Goal: Information Seeking & Learning: Learn about a topic

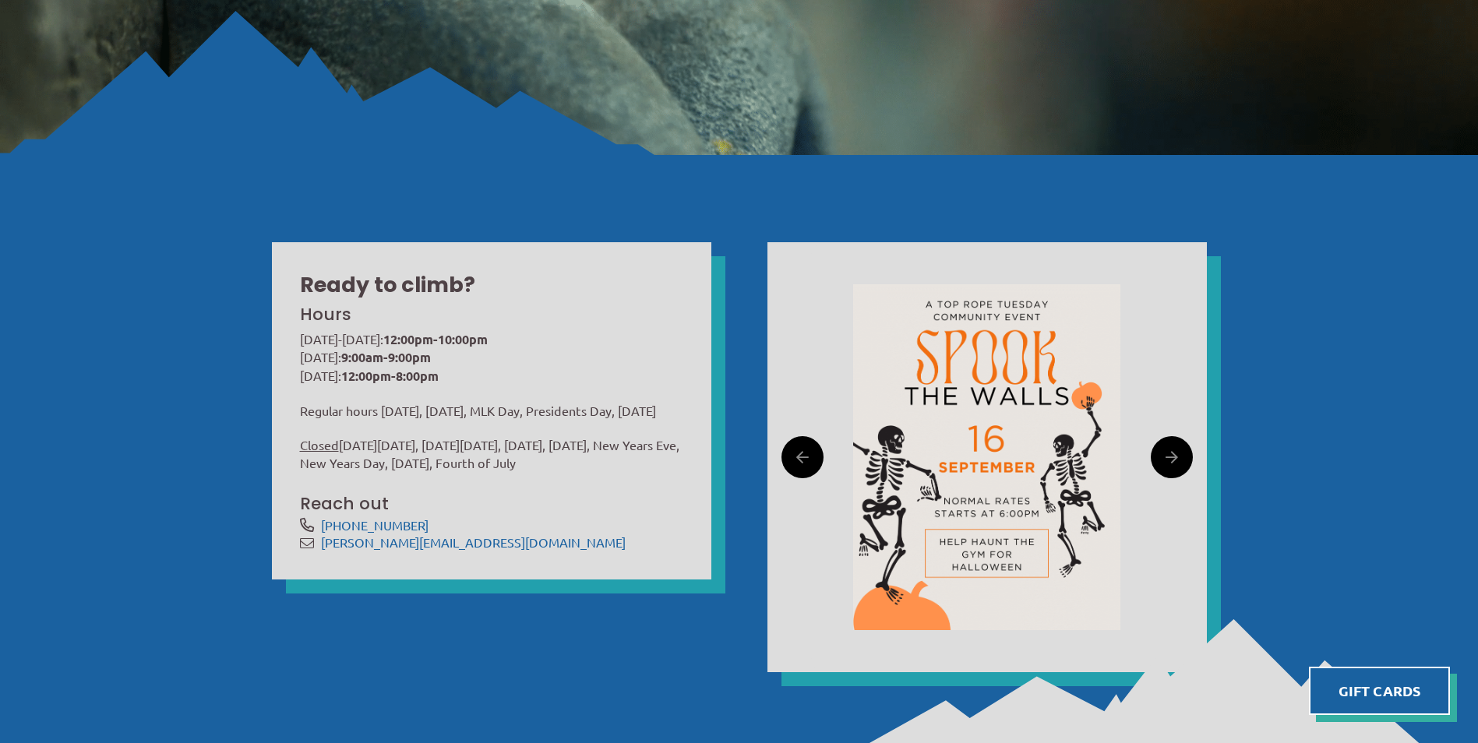
scroll to position [468, 0]
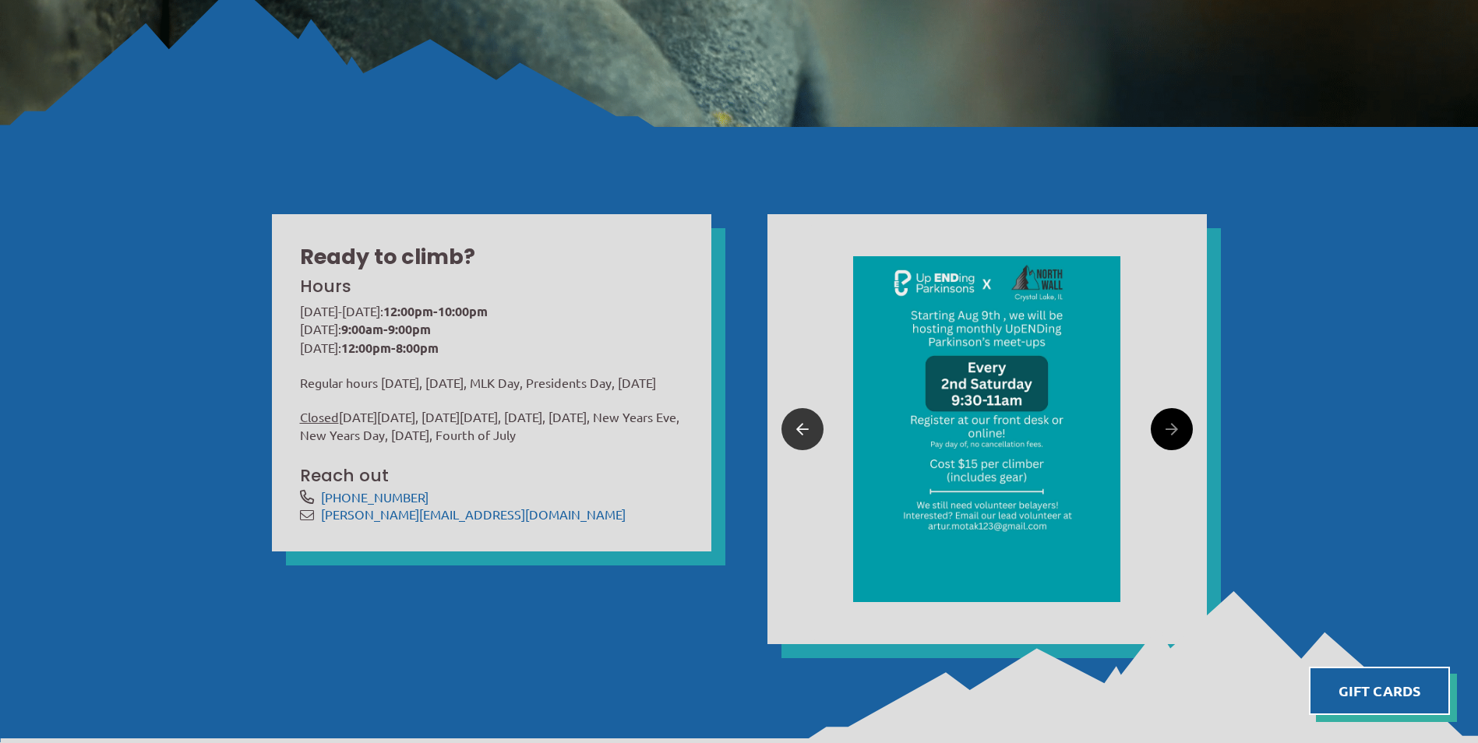
click at [814, 424] on link at bounding box center [803, 429] width 42 height 42
click at [813, 431] on link at bounding box center [803, 429] width 42 height 42
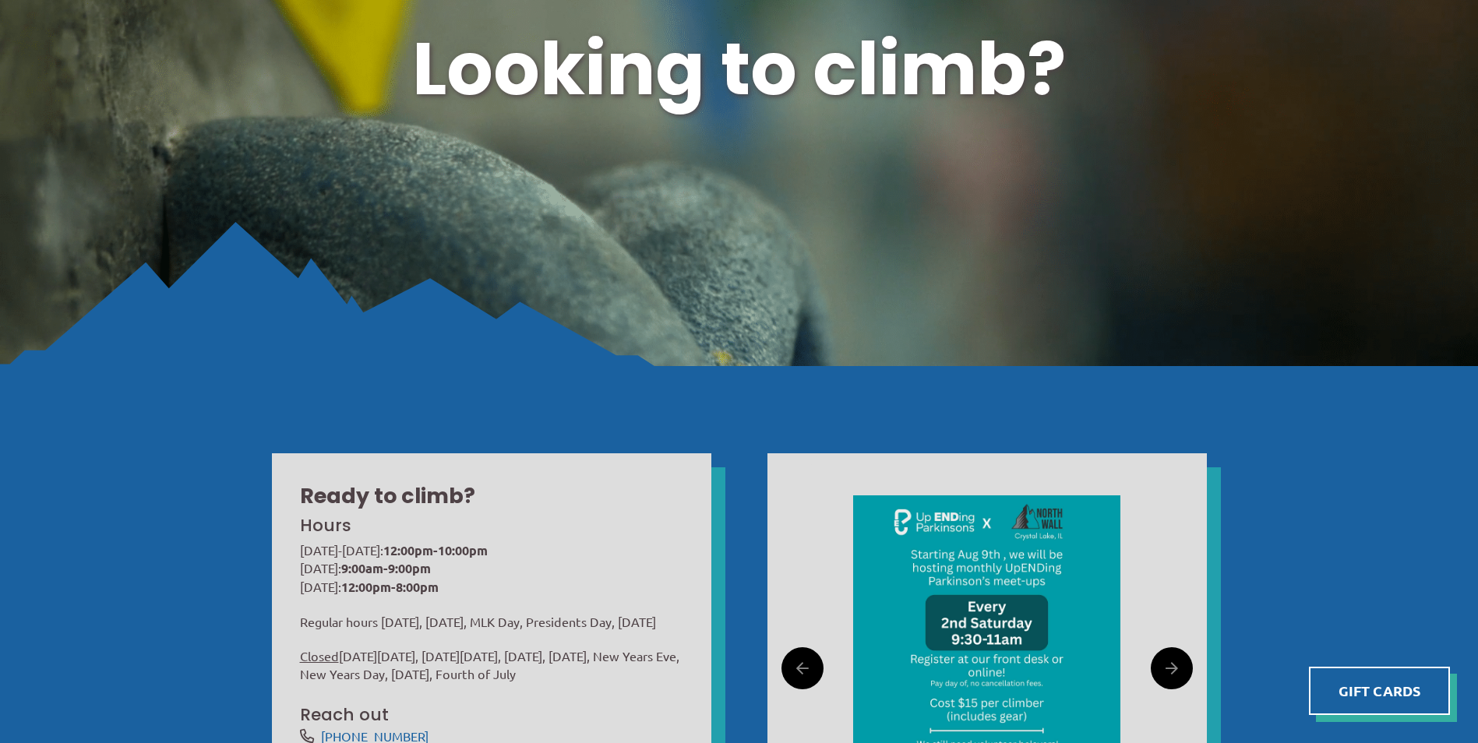
scroll to position [0, 0]
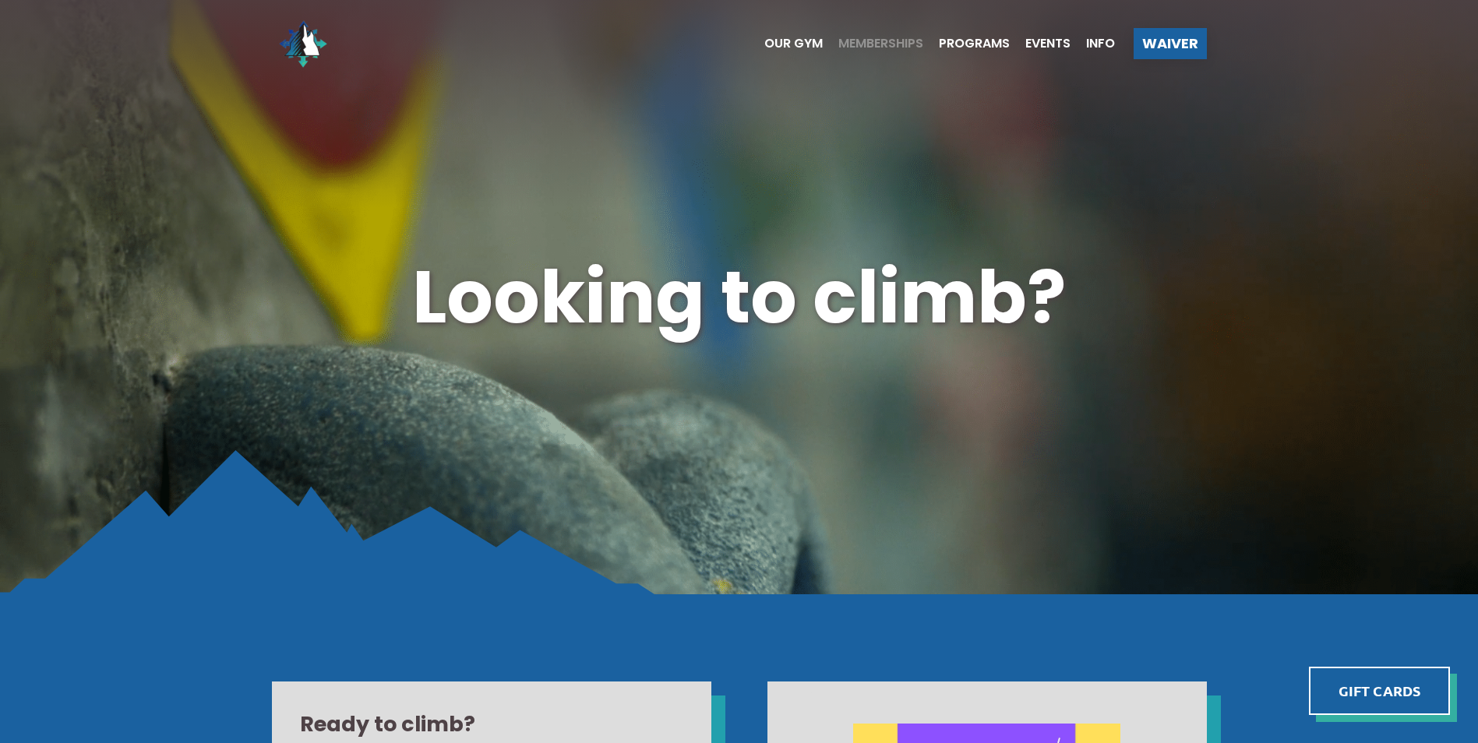
click at [893, 41] on span "Memberships" at bounding box center [881, 43] width 85 height 12
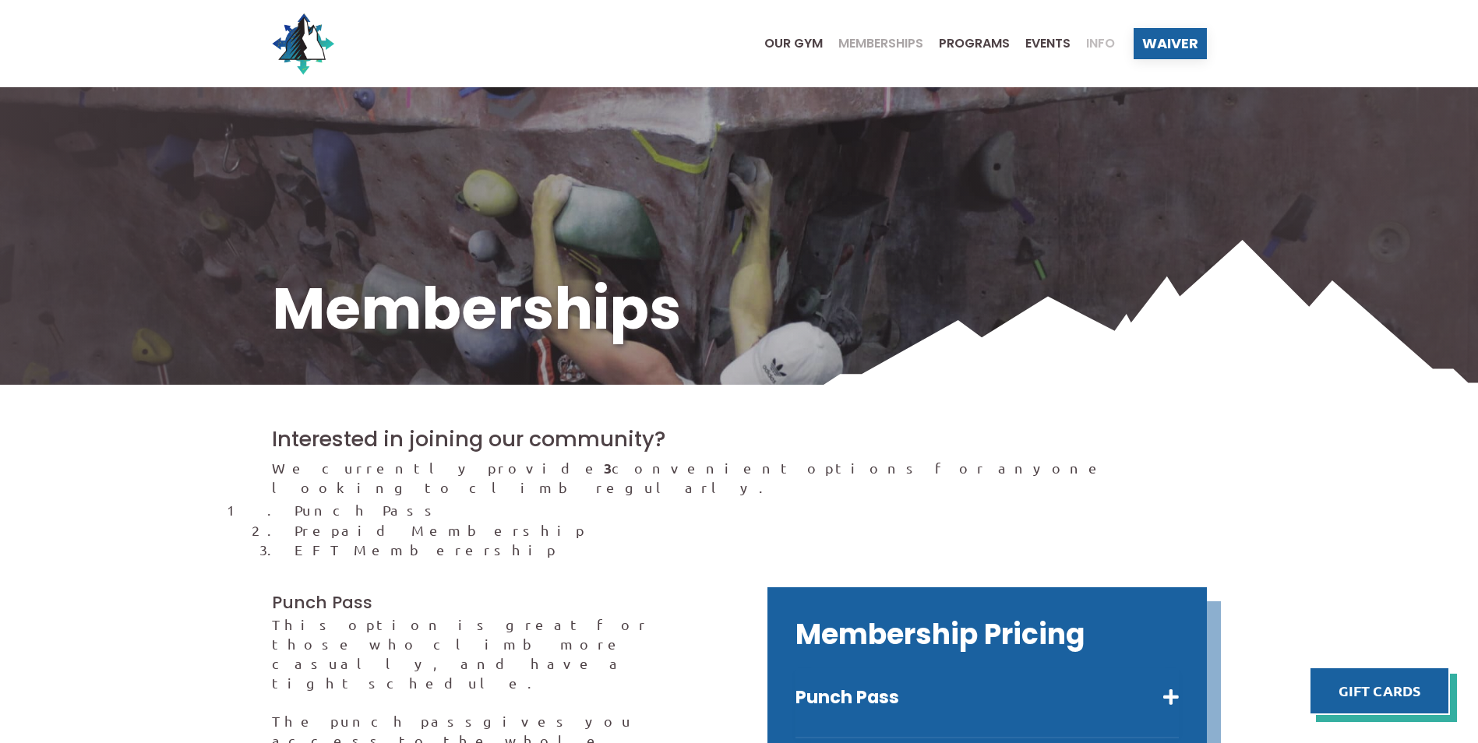
click at [1109, 44] on span "Info" at bounding box center [1100, 43] width 29 height 12
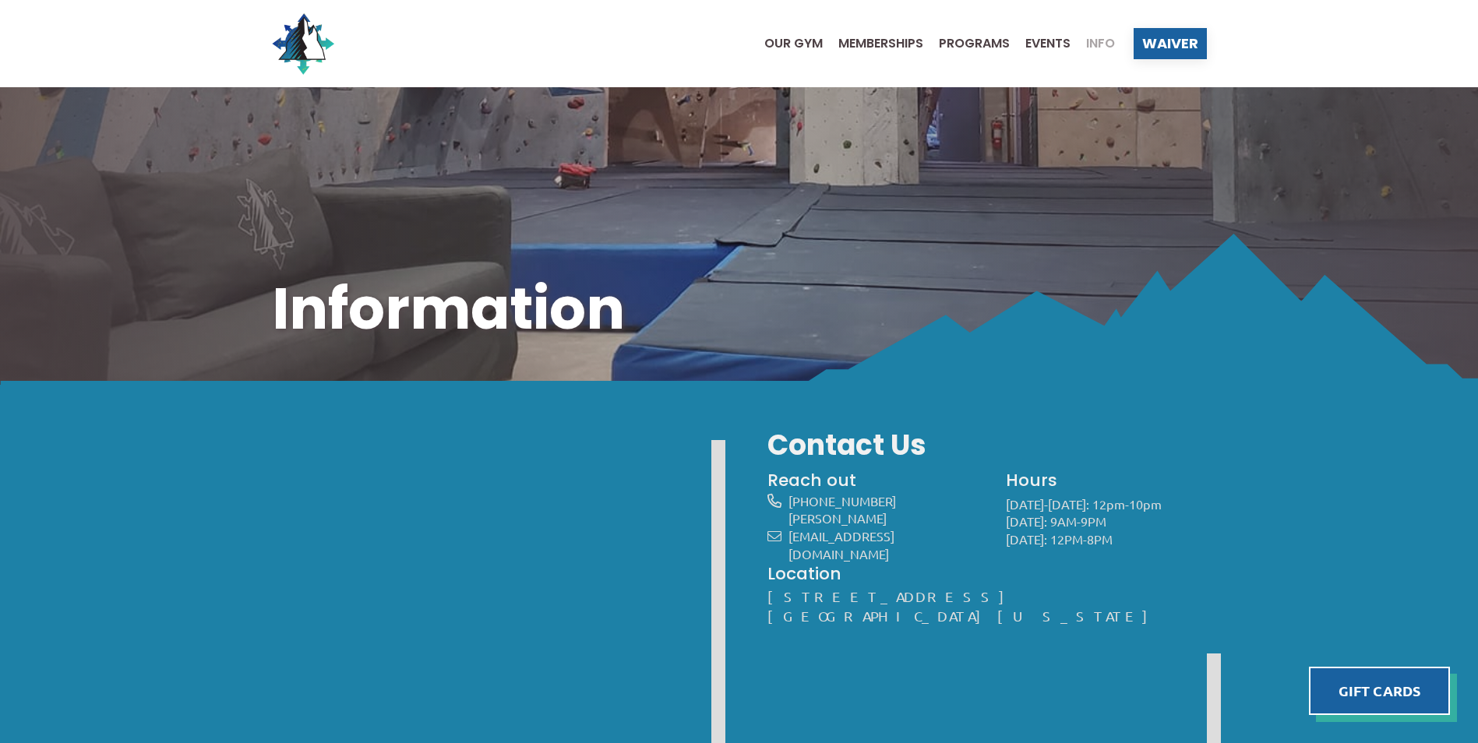
click at [1046, 55] on ul "Our Gym Memberships Programs Events Info" at bounding box center [932, 43] width 366 height 62
click at [1039, 33] on ul "Our Gym Memberships Programs Events Info" at bounding box center [932, 43] width 366 height 62
click at [897, 37] on span "Memberships" at bounding box center [881, 43] width 85 height 12
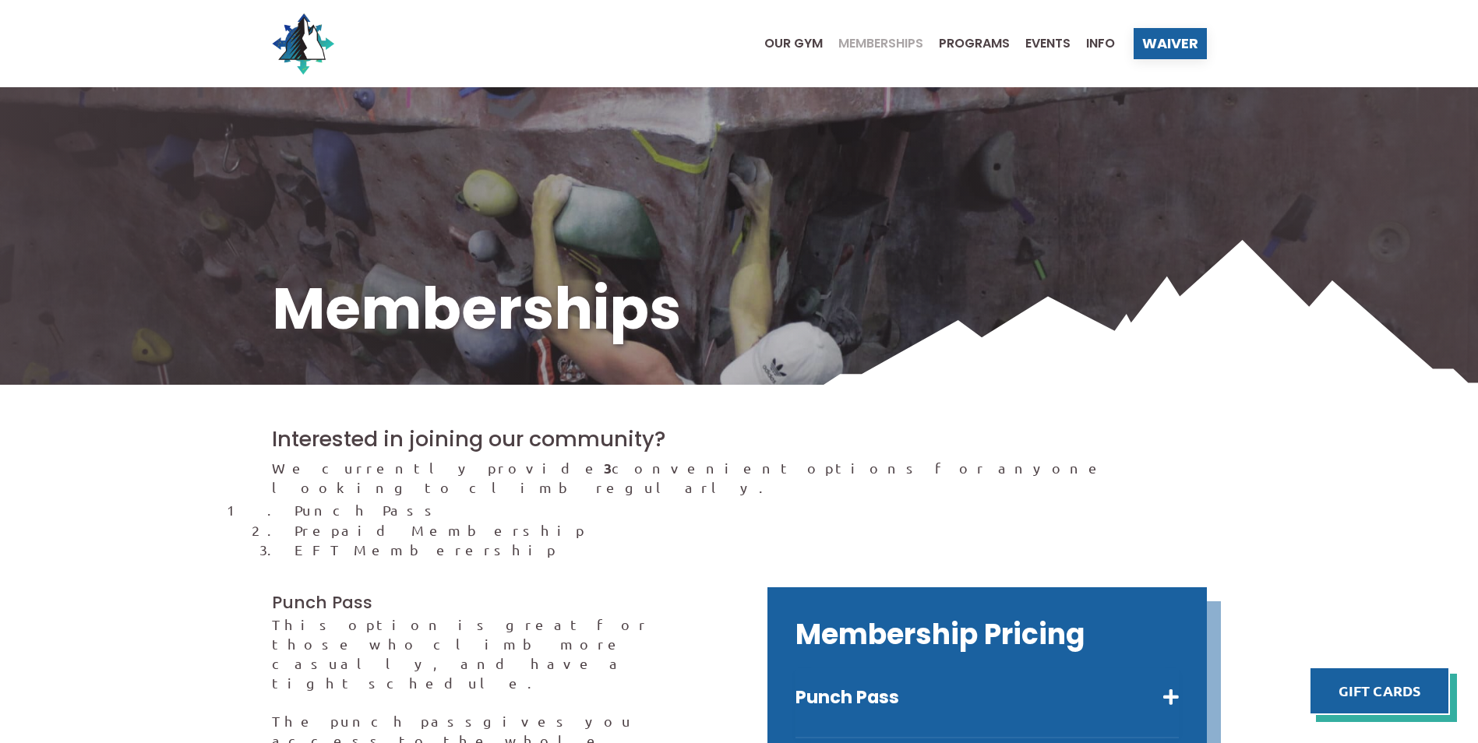
click at [1003, 46] on span "Programs" at bounding box center [974, 43] width 71 height 12
